Goal: Information Seeking & Learning: Learn about a topic

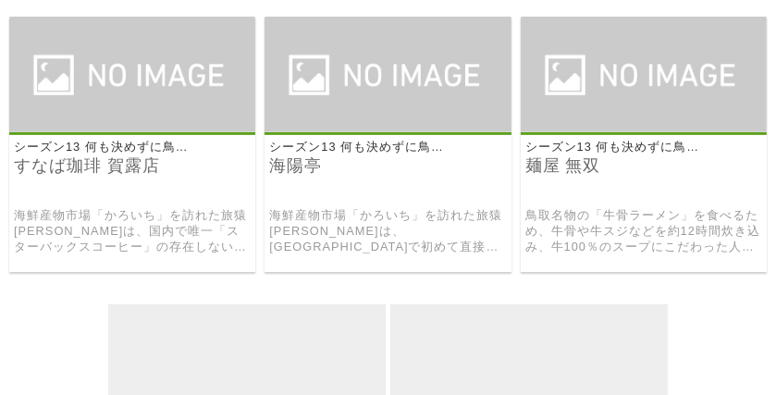
scroll to position [885, 0]
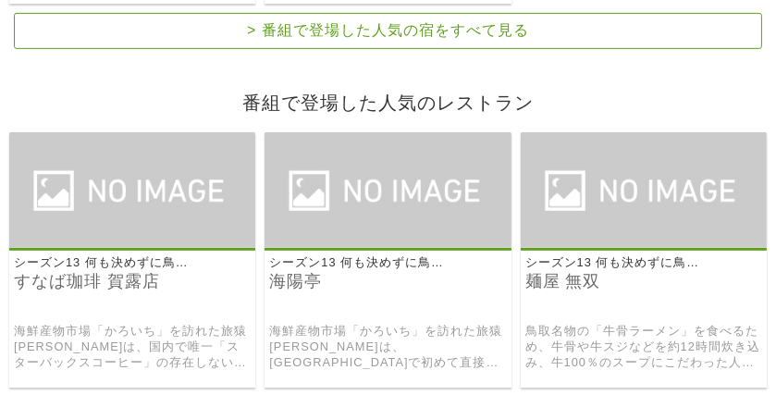
click at [298, 271] on link "海陽亭" at bounding box center [387, 281] width 237 height 21
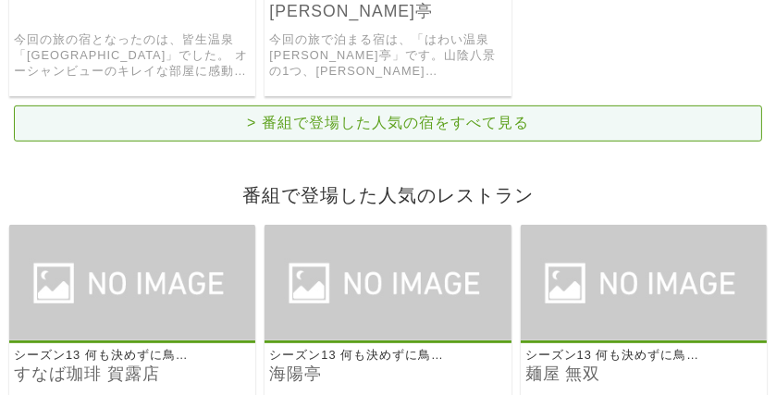
click at [521, 105] on link "> 番組で登場した人気の宿をすべて見る" at bounding box center [388, 123] width 748 height 36
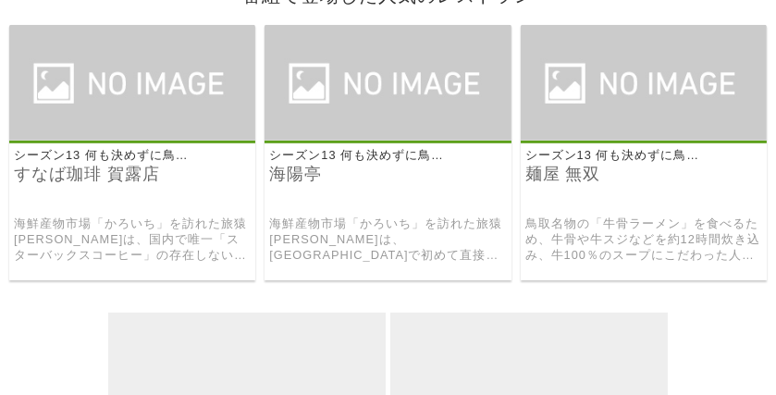
scroll to position [977, 0]
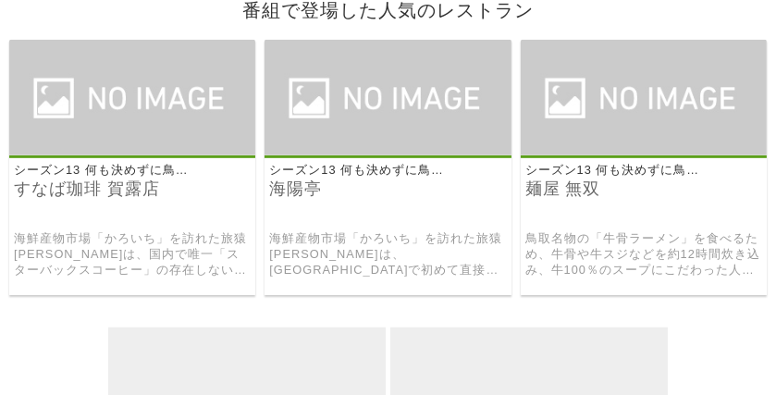
click at [580, 178] on link "麺屋 無双" at bounding box center [643, 188] width 237 height 21
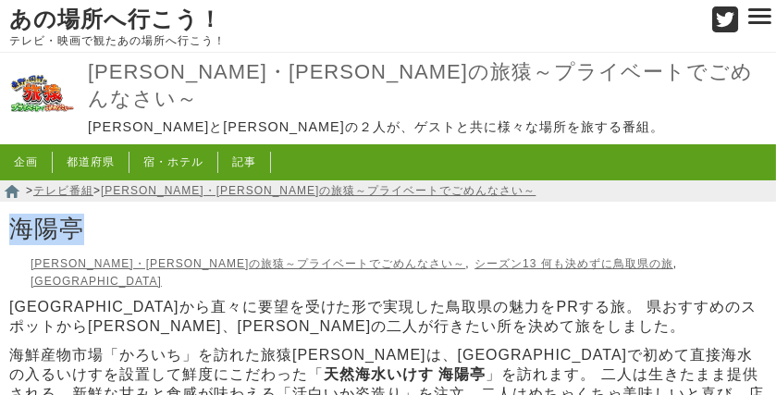
drag, startPoint x: 82, startPoint y: 227, endPoint x: 16, endPoint y: 223, distance: 66.7
click at [16, 223] on h1 "海陽亭" at bounding box center [388, 229] width 776 height 41
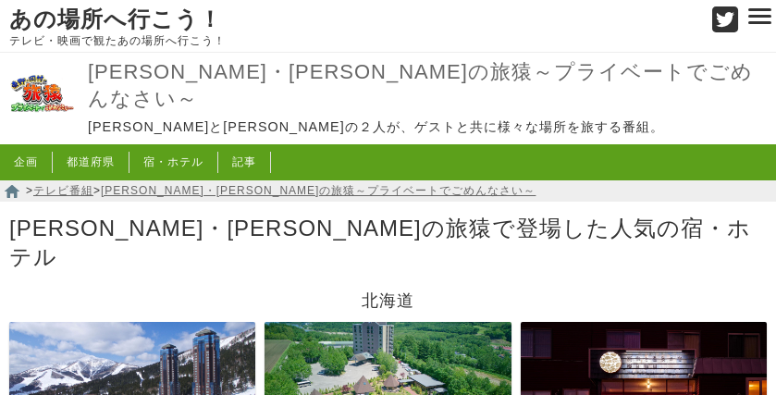
scroll to position [92, 0]
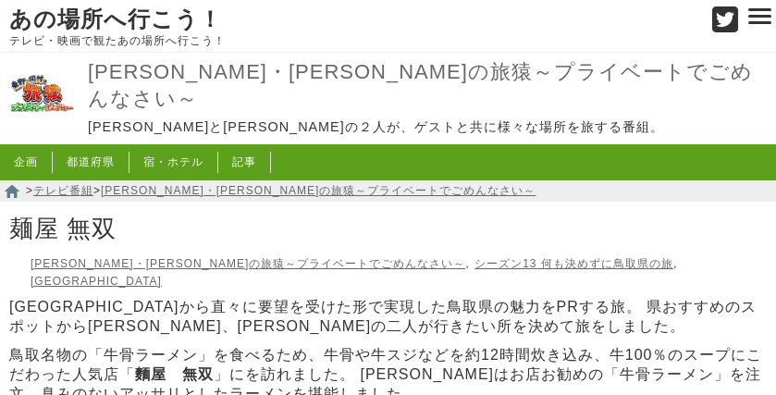
scroll to position [185, 0]
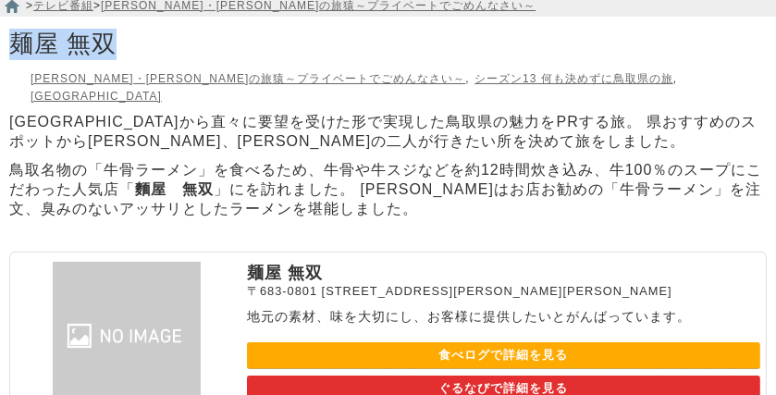
drag, startPoint x: 6, startPoint y: 36, endPoint x: 113, endPoint y: 51, distance: 108.2
click at [113, 51] on h1 "麺屋 無双" at bounding box center [388, 44] width 776 height 41
